Goal: Go to known website: Access a specific website the user already knows

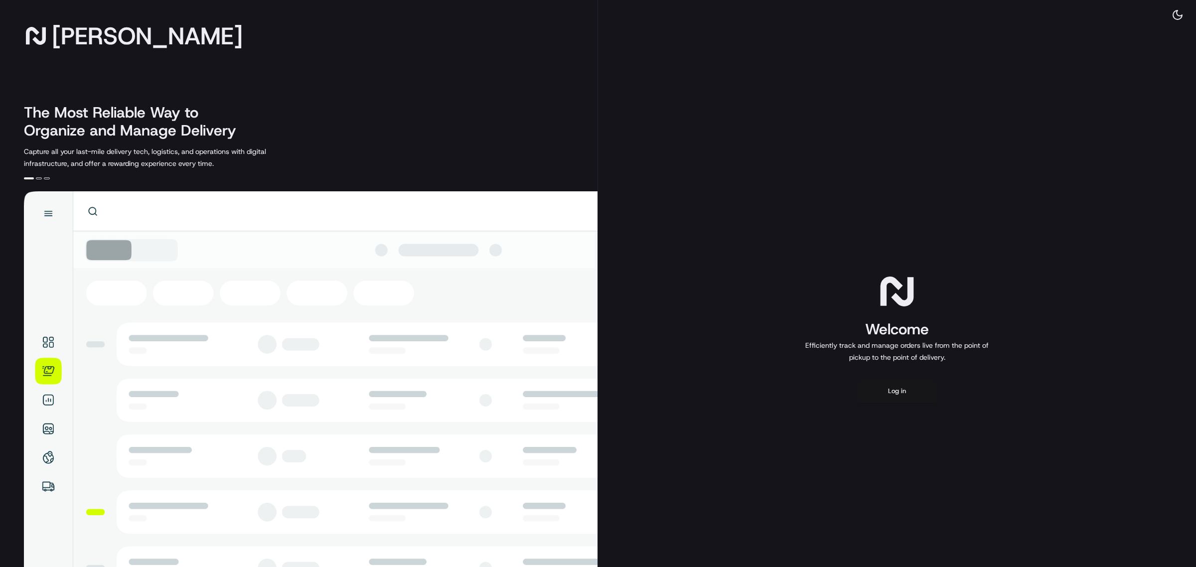
click at [907, 394] on button "Log in" at bounding box center [897, 391] width 80 height 24
